Goal: Book appointment/travel/reservation

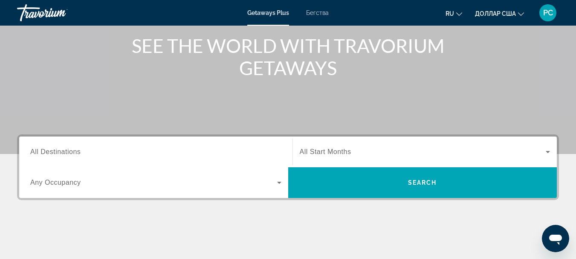
scroll to position [128, 0]
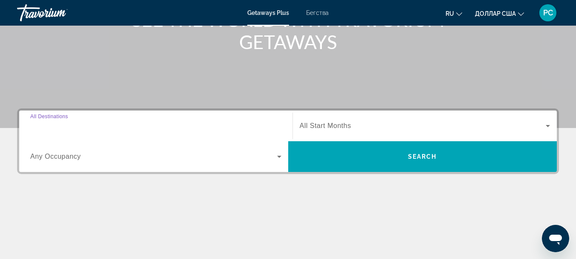
click at [101, 127] on input "Destination All Destinations" at bounding box center [155, 126] width 251 height 10
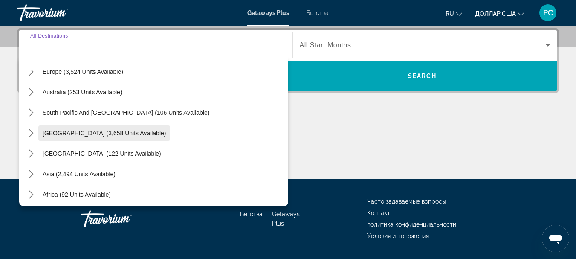
scroll to position [138, 0]
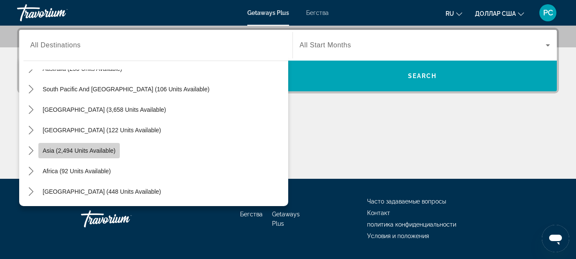
click at [60, 147] on span "Asia (2,494 units available)" at bounding box center [79, 150] width 73 height 7
type input "**********"
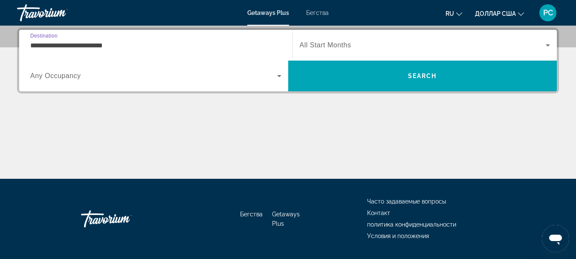
click at [335, 43] on span "All Start Months" at bounding box center [325, 44] width 52 height 7
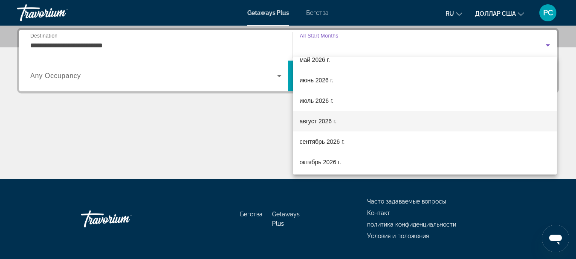
scroll to position [176, 0]
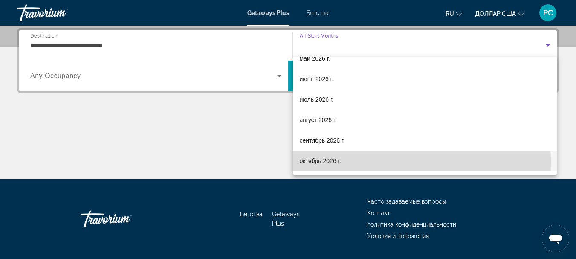
click at [312, 161] on font "октябрь 2026 г." at bounding box center [319, 160] width 41 height 7
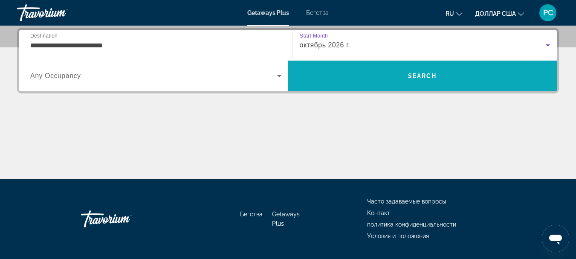
click at [418, 75] on span "Search" at bounding box center [422, 75] width 29 height 7
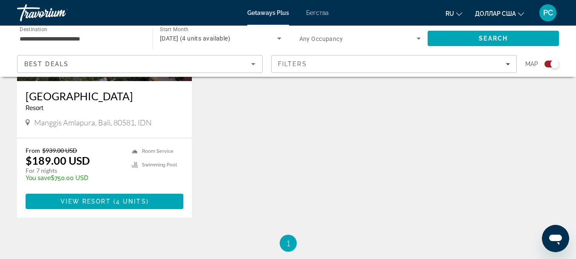
scroll to position [383, 0]
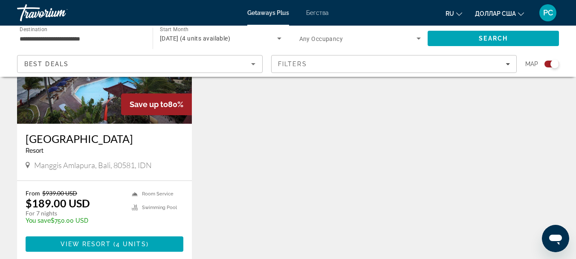
click at [91, 96] on img "Основное содержание" at bounding box center [104, 55] width 175 height 136
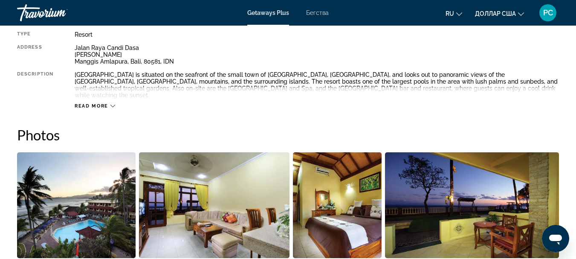
scroll to position [469, 0]
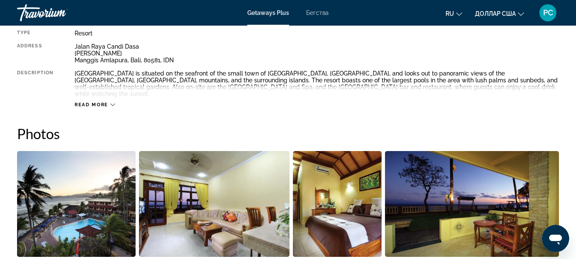
click at [114, 102] on icon "Основное содержание" at bounding box center [112, 104] width 5 height 5
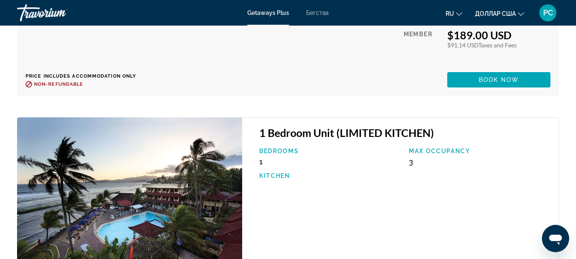
scroll to position [1789, 0]
